Goal: Task Accomplishment & Management: Complete application form

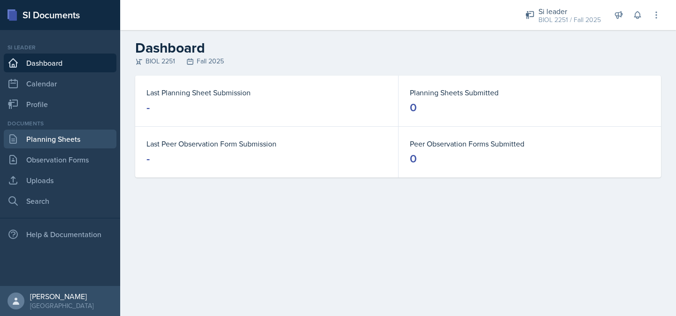
click at [87, 139] on link "Planning Sheets" at bounding box center [60, 139] width 113 height 19
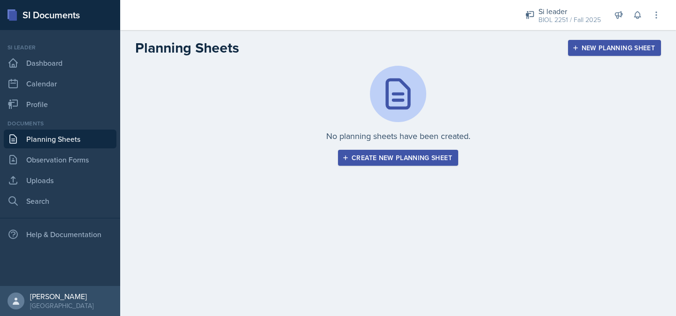
click at [356, 157] on div "Create new planning sheet" at bounding box center [398, 158] width 108 height 8
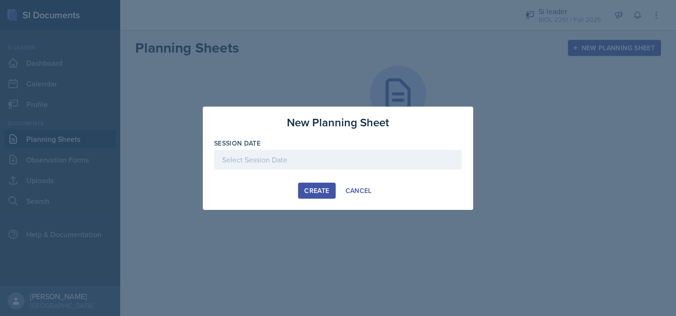
click at [338, 161] on div at bounding box center [338, 160] width 248 height 20
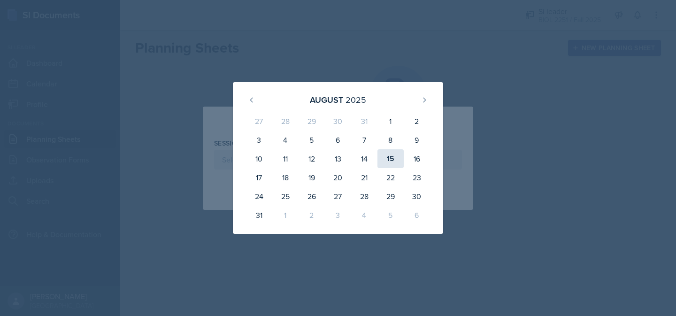
click at [386, 164] on div "15" at bounding box center [390, 158] width 26 height 19
type input "[DATE]"
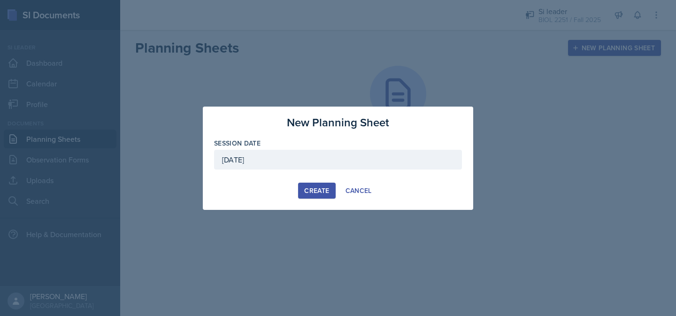
click at [326, 188] on div "Create" at bounding box center [316, 191] width 25 height 8
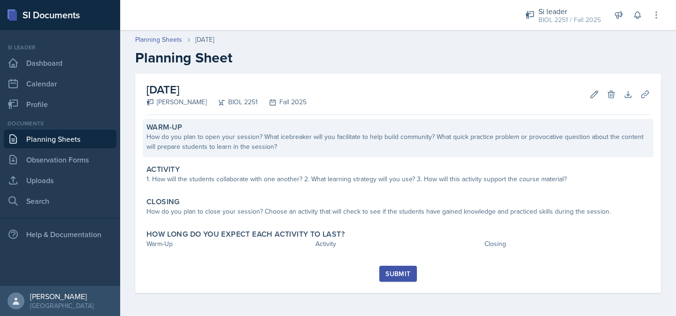
click at [265, 152] on div "Warm-Up How do you plan to open your session? What icebreaker will you facilita…" at bounding box center [398, 138] width 511 height 38
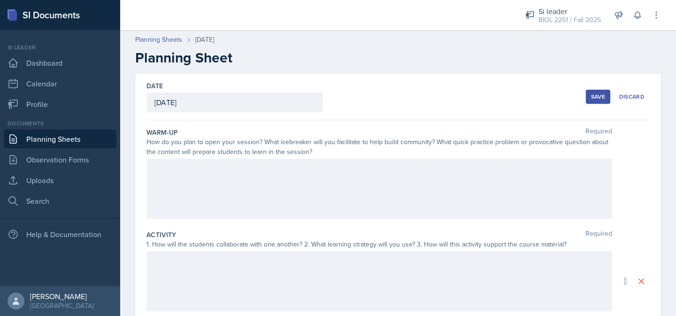
click at [258, 175] on div at bounding box center [379, 189] width 466 height 60
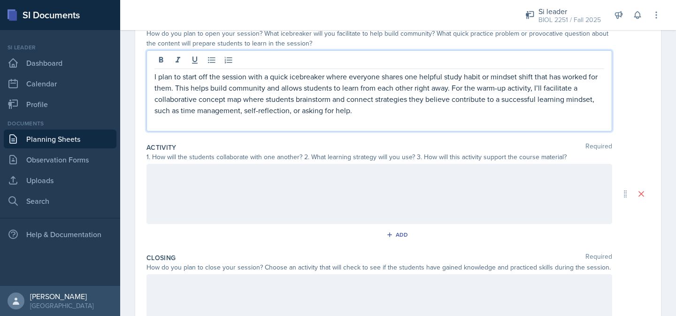
click at [257, 194] on div at bounding box center [379, 194] width 466 height 60
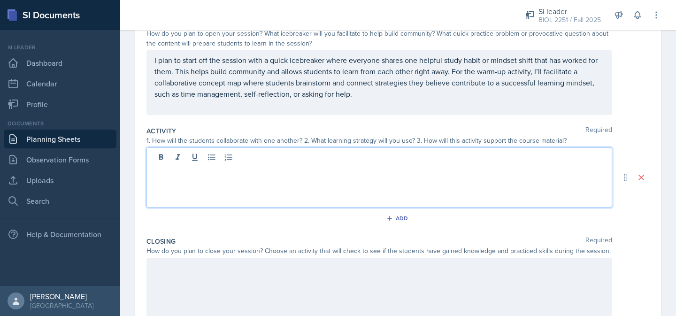
scroll to position [125, 0]
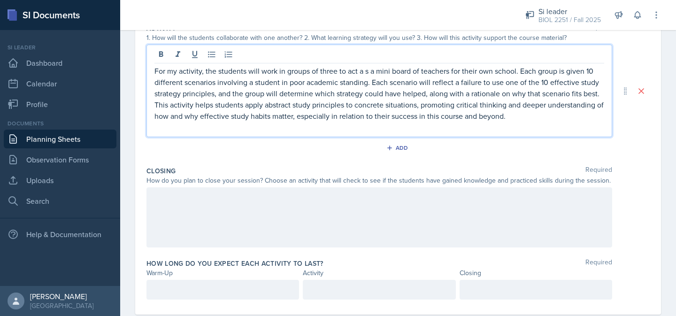
click at [359, 210] on div at bounding box center [379, 217] width 466 height 60
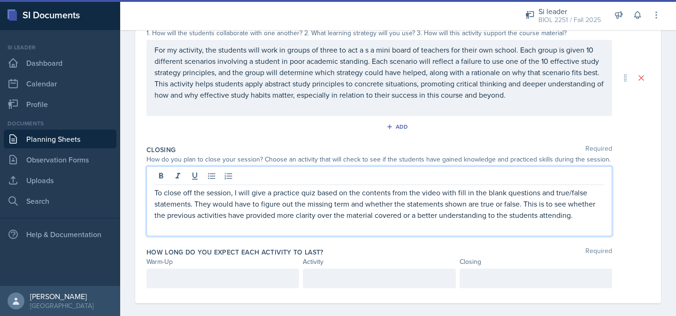
scroll to position [226, 0]
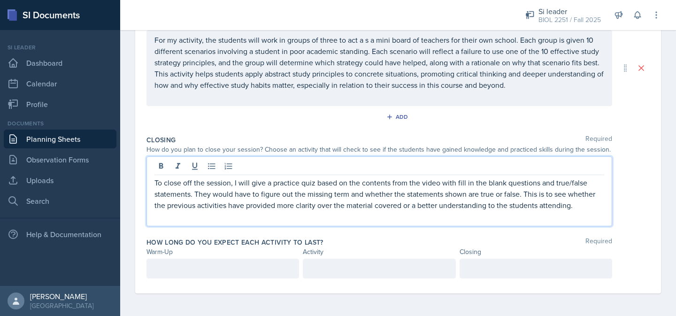
click at [232, 270] on div at bounding box center [222, 269] width 153 height 20
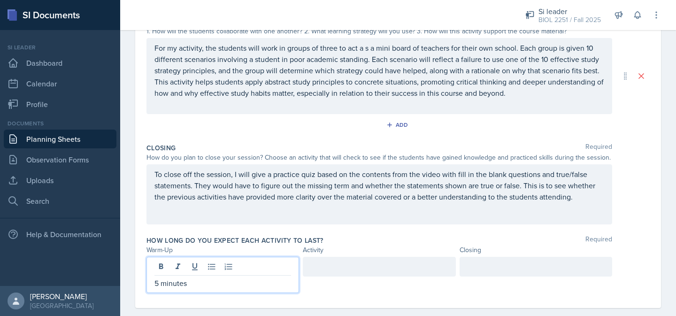
click at [360, 266] on div at bounding box center [379, 267] width 153 height 20
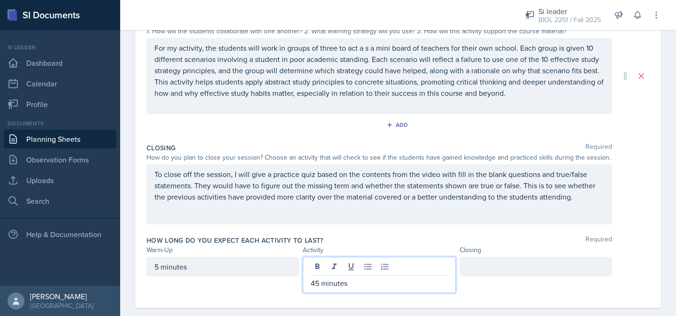
click at [473, 267] on div at bounding box center [536, 267] width 153 height 20
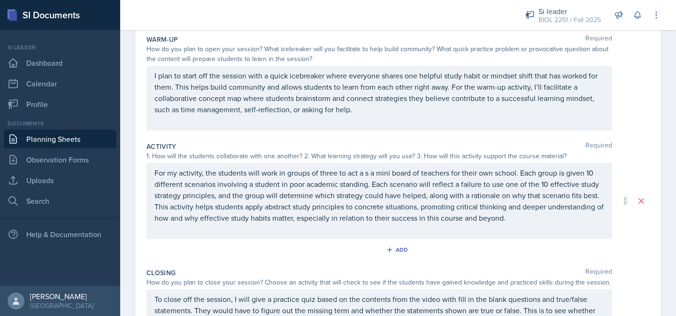
scroll to position [92, 0]
click at [171, 89] on p "I plan to start off the session with a quick icebreaker where everyone shares o…" at bounding box center [379, 93] width 450 height 45
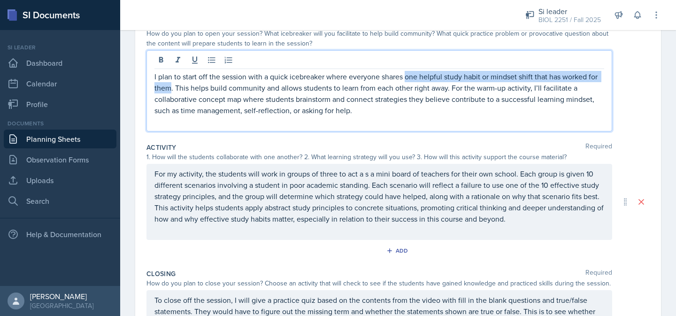
drag, startPoint x: 171, startPoint y: 89, endPoint x: 407, endPoint y: 78, distance: 235.9
click at [407, 78] on p "I plan to start off the session with a quick icebreaker where everyone shares o…" at bounding box center [379, 93] width 450 height 45
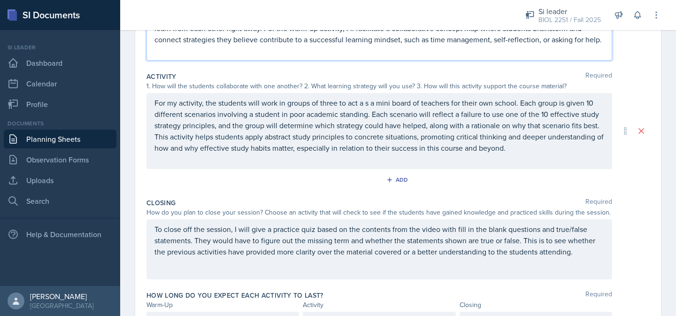
scroll to position [244, 0]
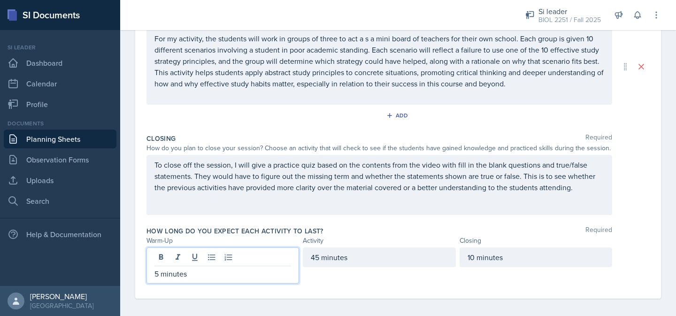
click at [160, 272] on p "5 minutes" at bounding box center [222, 273] width 137 height 11
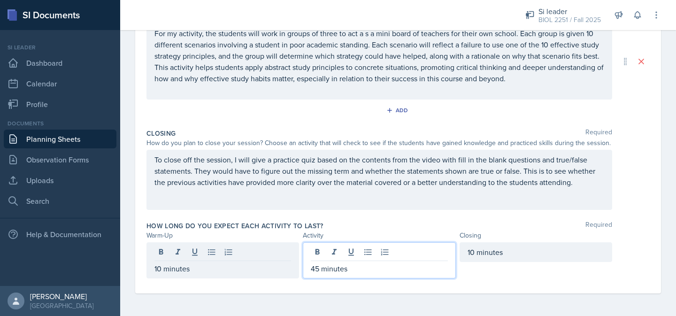
click at [320, 257] on div "45 minutes" at bounding box center [379, 260] width 153 height 36
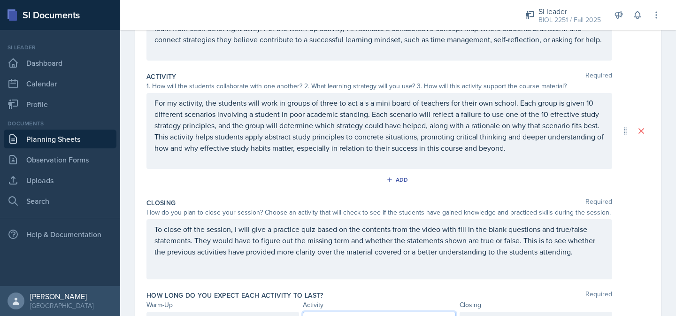
scroll to position [179, 0]
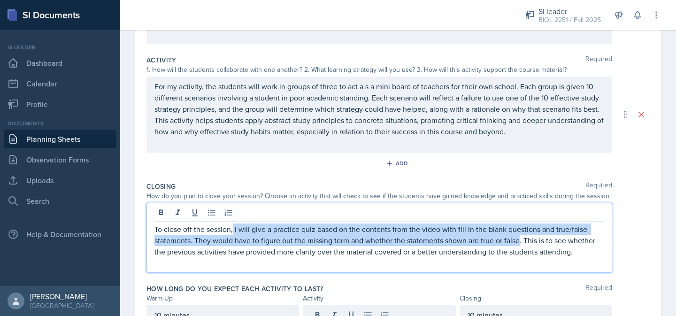
drag, startPoint x: 233, startPoint y: 240, endPoint x: 520, endPoint y: 256, distance: 287.3
click at [520, 256] on p "To close off the session, I will give a practice quiz based on the contents fro…" at bounding box center [379, 240] width 450 height 34
copy p "I will give a practice quiz based on the contents from the video with fill in t…"
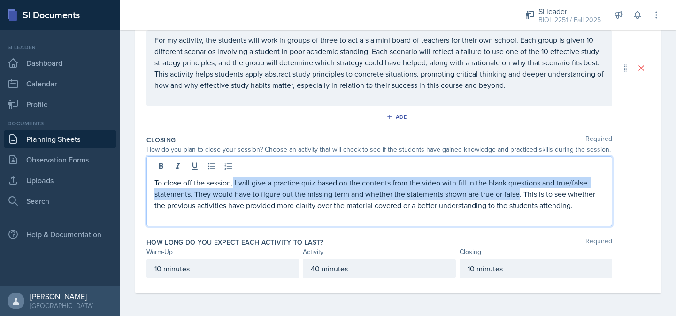
scroll to position [0, 0]
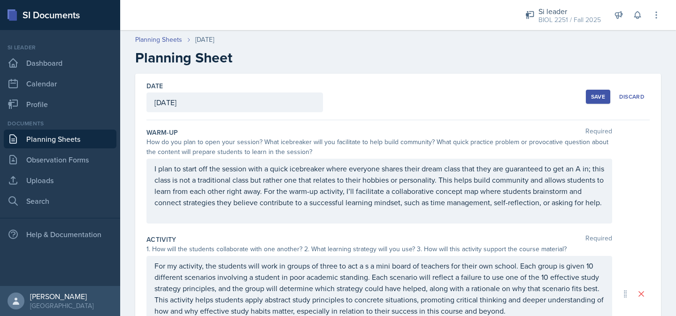
click at [599, 93] on div "Save" at bounding box center [598, 97] width 14 height 8
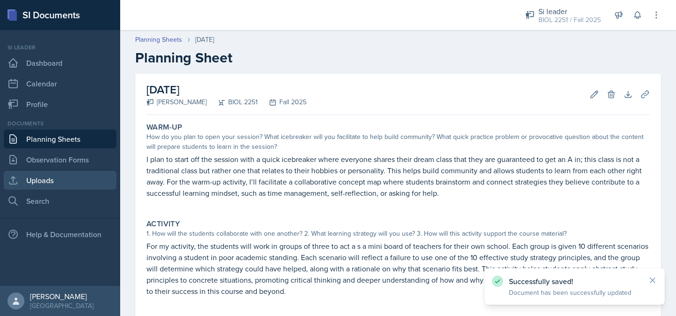
click at [61, 177] on link "Uploads" at bounding box center [60, 180] width 113 height 19
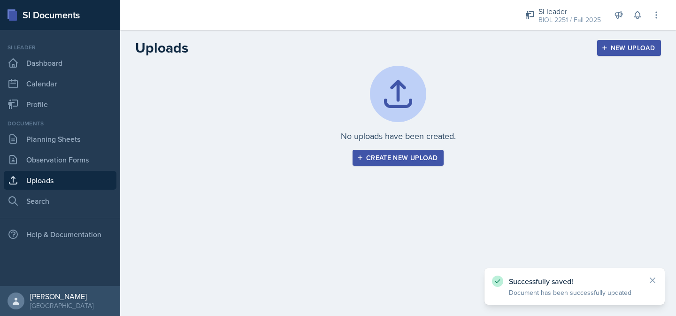
click at [366, 160] on div "Create new upload" at bounding box center [398, 158] width 79 height 8
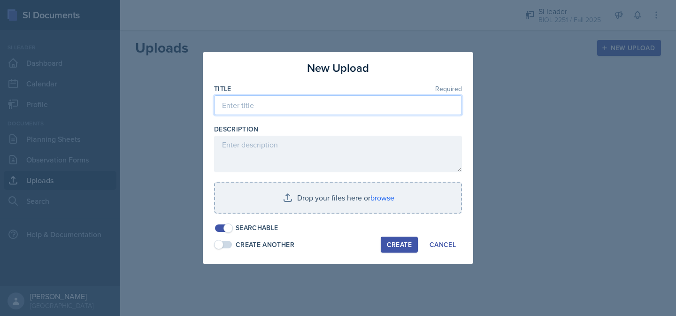
click at [254, 108] on input at bounding box center [338, 105] width 248 height 20
click at [274, 108] on input "Mock Session ([DATE])" at bounding box center [338, 105] width 248 height 20
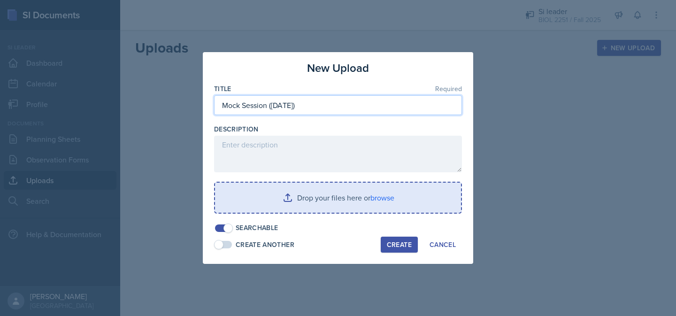
type input "Mock Session ([DATE])"
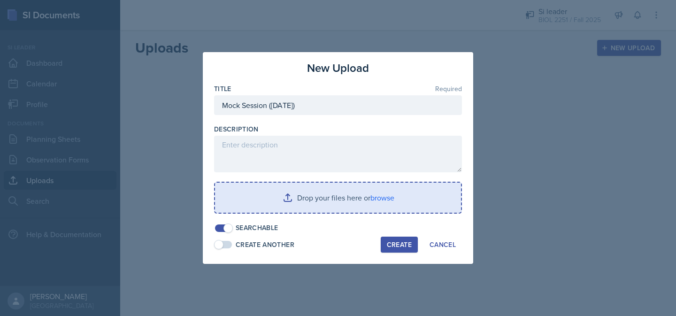
click at [382, 210] on input "file" at bounding box center [338, 198] width 246 height 30
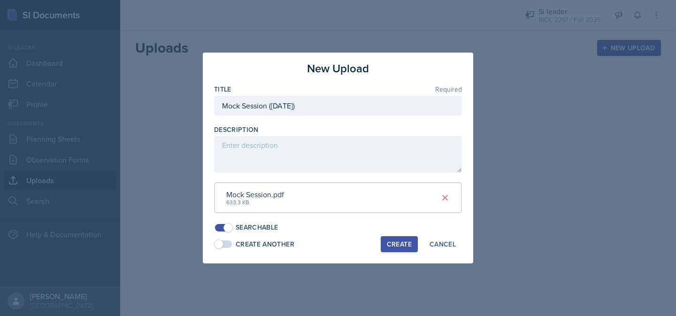
click at [399, 242] on div "Create" at bounding box center [399, 244] width 25 height 8
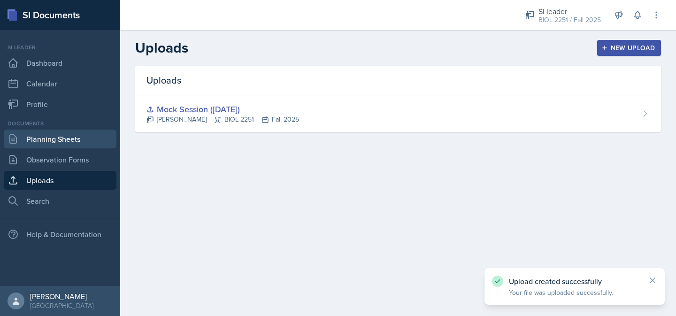
click at [73, 139] on link "Planning Sheets" at bounding box center [60, 139] width 113 height 19
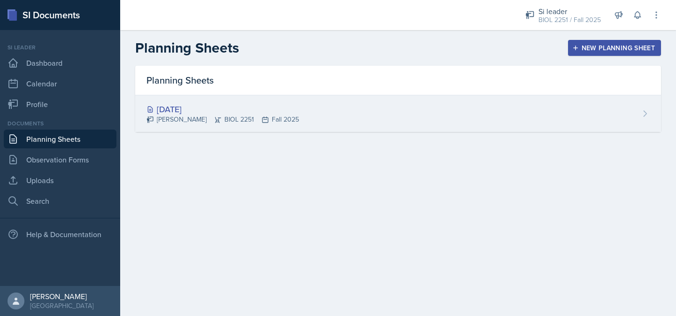
click at [271, 129] on div "[DATE] [PERSON_NAME] BIOL 2251 Fall 2025" at bounding box center [398, 113] width 526 height 37
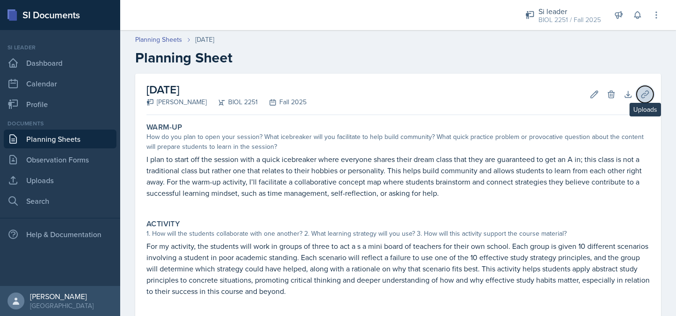
click at [642, 95] on icon at bounding box center [644, 94] width 9 height 9
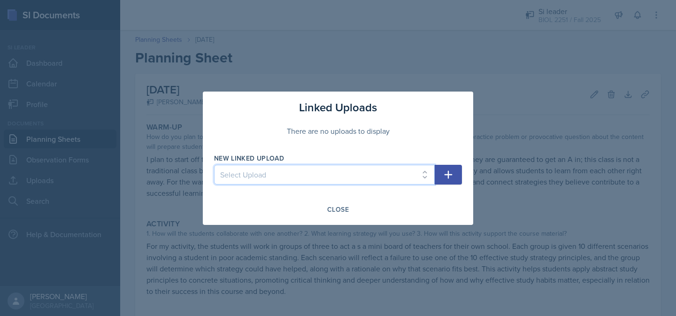
click at [423, 171] on select "Select Upload Mock Session ([DATE])" at bounding box center [324, 175] width 221 height 20
select select "628e8600-9545-471d-a7a0-ff507e64e6fb"
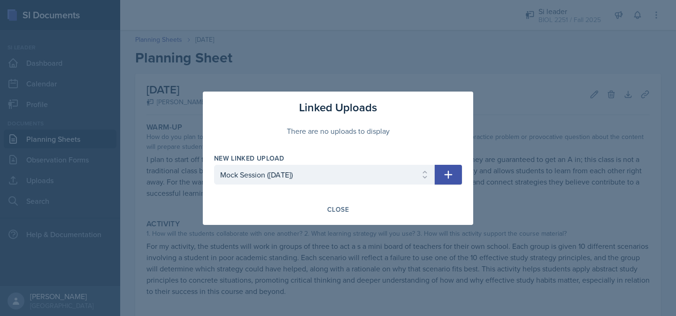
click at [445, 178] on icon "button" at bounding box center [448, 174] width 11 height 11
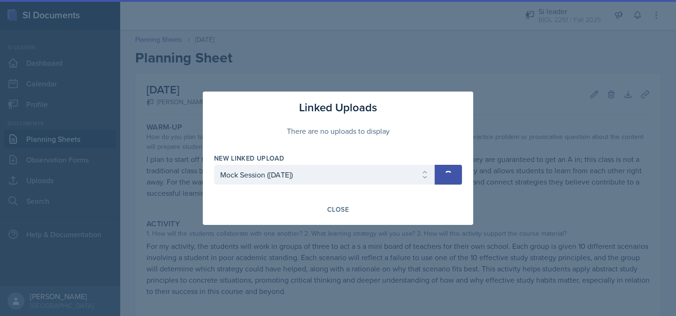
select select
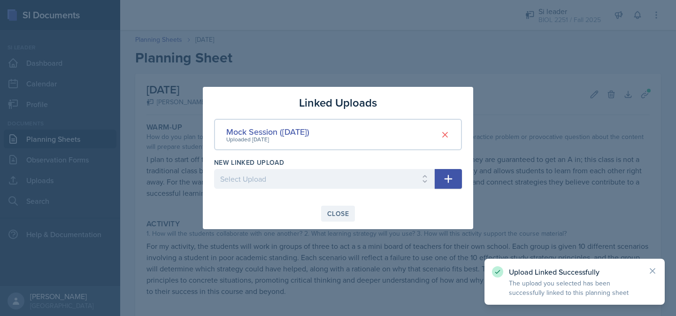
click at [338, 212] on div "Close" at bounding box center [338, 214] width 22 height 8
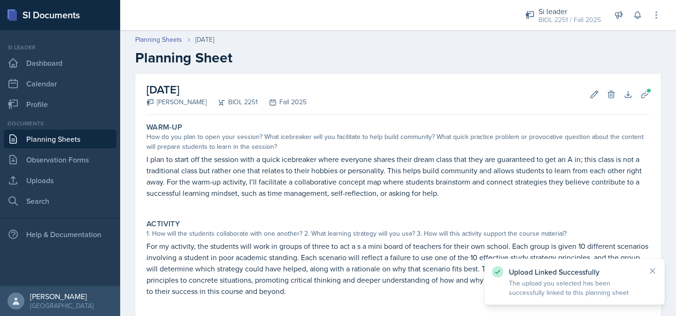
scroll to position [174, 0]
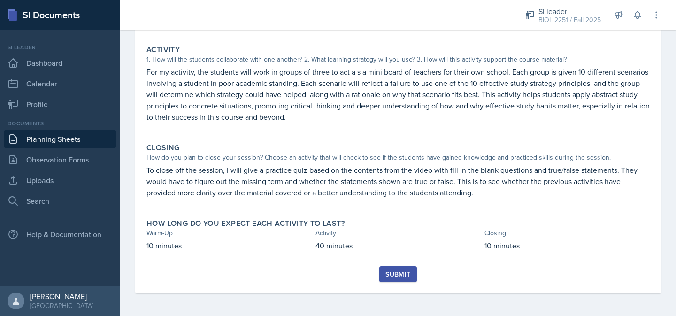
click at [387, 273] on div "Submit" at bounding box center [397, 274] width 25 height 8
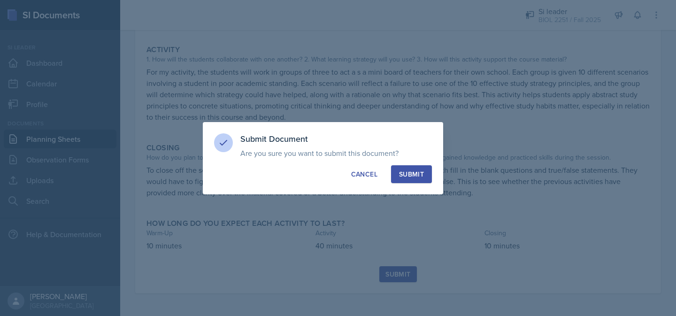
click at [416, 176] on div "Submit" at bounding box center [411, 173] width 25 height 9
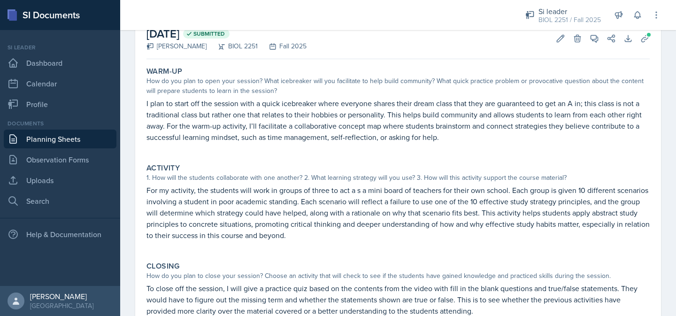
scroll to position [0, 0]
